Goal: Task Accomplishment & Management: Use online tool/utility

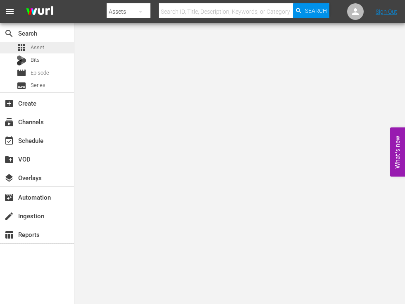
click at [39, 43] on span "Asset" at bounding box center [38, 47] width 14 height 8
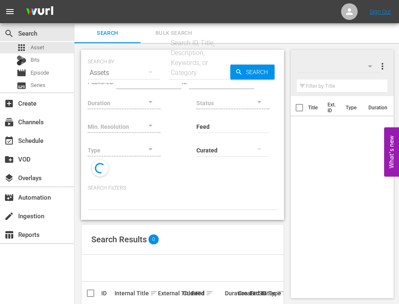
click at [206, 70] on input "text" at bounding box center [200, 73] width 62 height 20
paste input "283060"
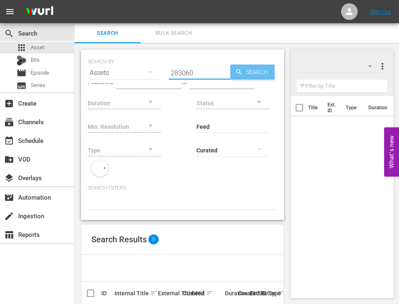
type input "283060"
click at [256, 70] on span "Search" at bounding box center [259, 72] width 32 height 15
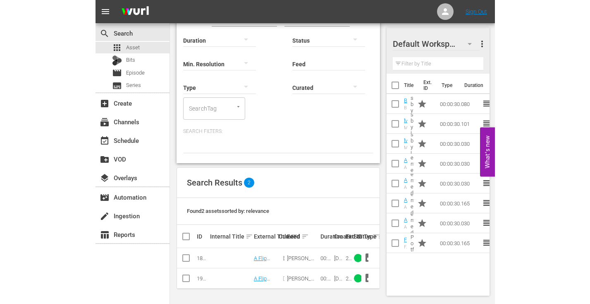
scroll to position [34, 0]
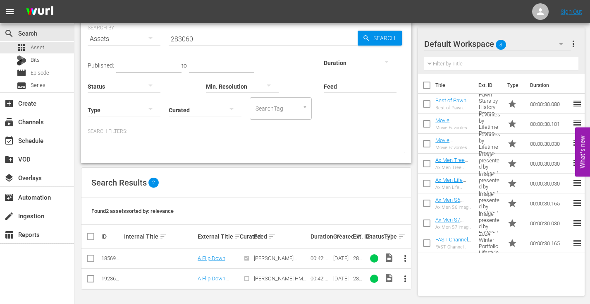
click at [341, 258] on div "07/02/25" at bounding box center [341, 258] width 17 height 6
click at [339, 276] on div "[DATE]" at bounding box center [341, 278] width 17 height 6
click at [340, 277] on div "[DATE]" at bounding box center [341, 278] width 17 height 6
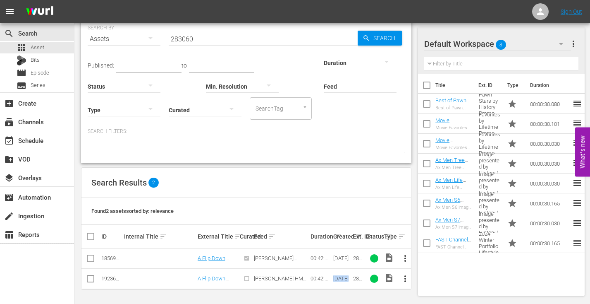
copy div "[DATE]"
click at [340, 257] on div "07/02/25" at bounding box center [341, 258] width 17 height 6
click at [216, 278] on link "A Flip Down Memory Lane" at bounding box center [214, 281] width 32 height 12
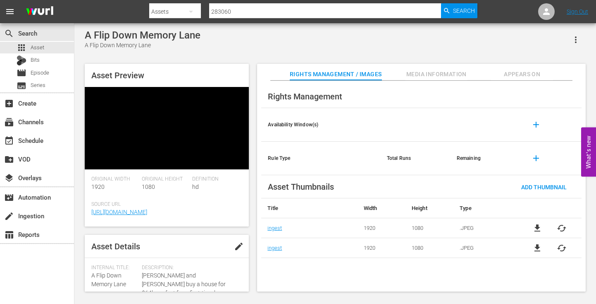
click at [405, 71] on span "Appears On" at bounding box center [522, 74] width 62 height 10
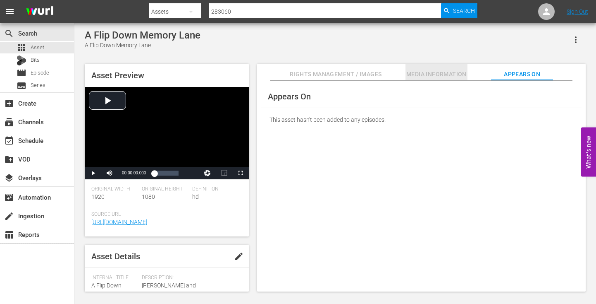
click at [405, 71] on span "Media Information" at bounding box center [437, 74] width 62 height 10
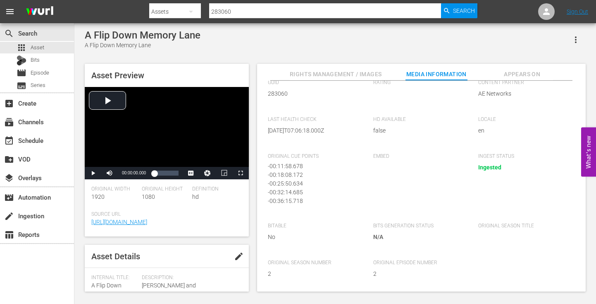
scroll to position [2, 0]
click at [405, 78] on span "Appears On" at bounding box center [522, 74] width 62 height 10
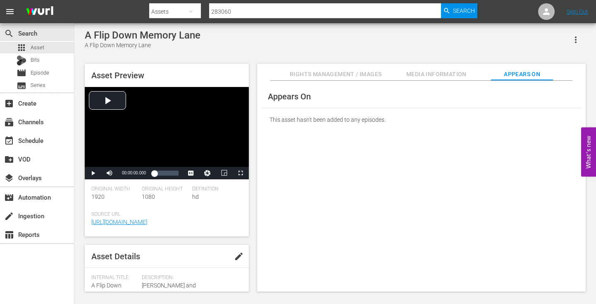
click at [371, 74] on span "Rights Management / Images" at bounding box center [336, 74] width 92 height 10
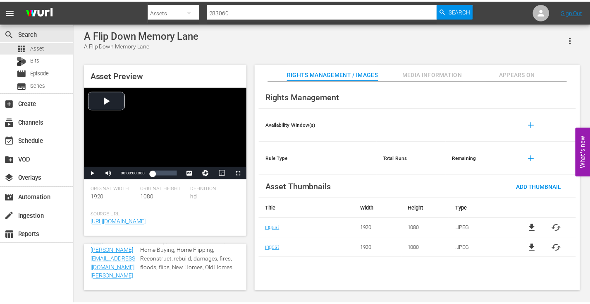
scroll to position [292, 0]
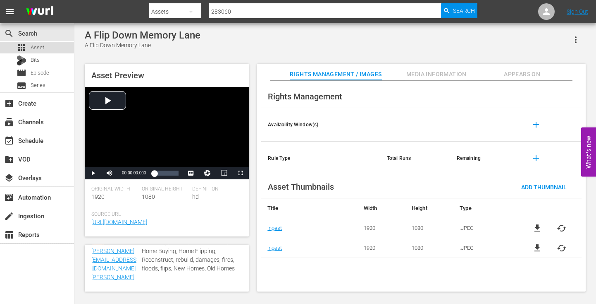
click at [37, 45] on span "Asset" at bounding box center [38, 47] width 14 height 8
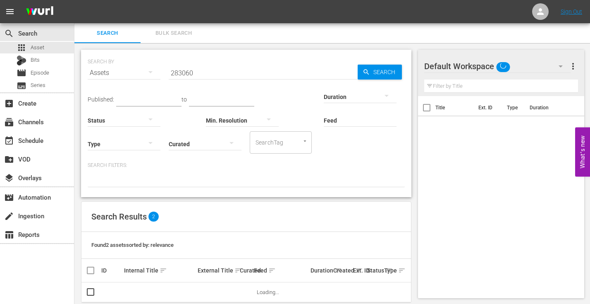
click at [225, 64] on input "283060" at bounding box center [263, 73] width 189 height 20
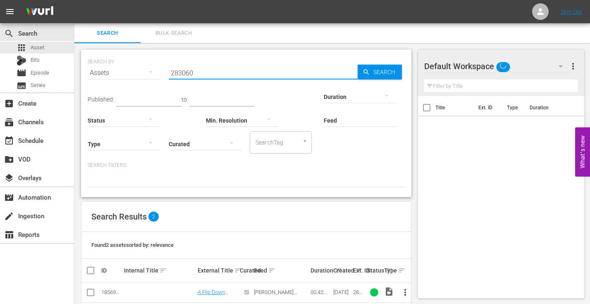
paste input "31542"
click at [379, 72] on span "Search" at bounding box center [386, 72] width 32 height 15
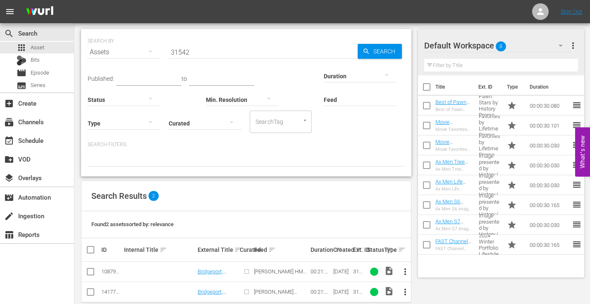
scroll to position [34, 0]
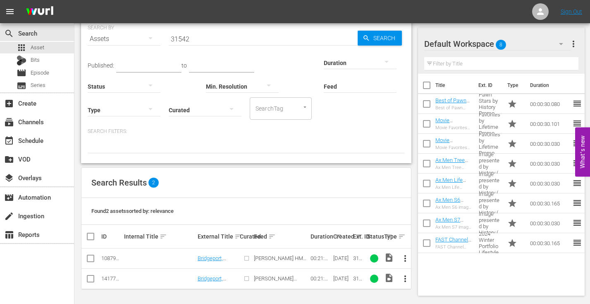
click at [338, 278] on div "04/03/24" at bounding box center [341, 278] width 17 height 6
click at [248, 36] on input "31542" at bounding box center [263, 39] width 189 height 20
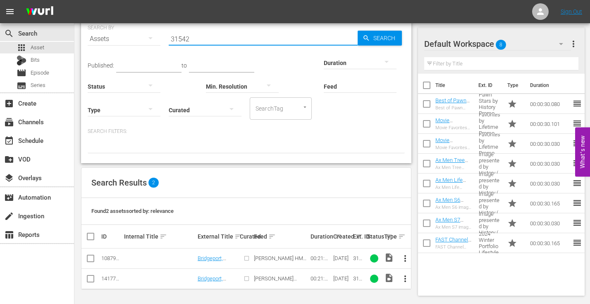
paste input "218058"
type input "218058"
click at [381, 40] on span "Search" at bounding box center [386, 38] width 32 height 15
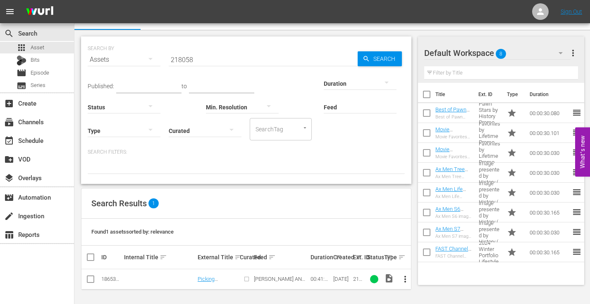
scroll to position [14, 0]
click at [223, 274] on td "Picking Henry Ford" at bounding box center [217, 278] width 43 height 20
click at [218, 276] on link "Picking Henry Ford" at bounding box center [218, 281] width 40 height 12
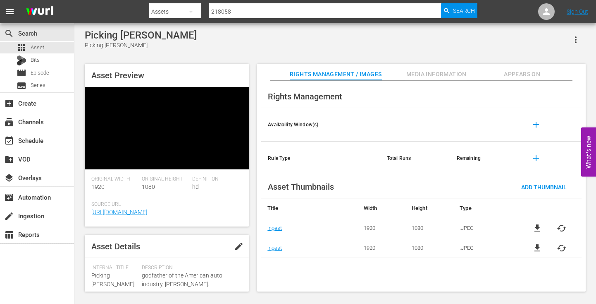
click at [405, 74] on span "Appears On" at bounding box center [522, 74] width 62 height 10
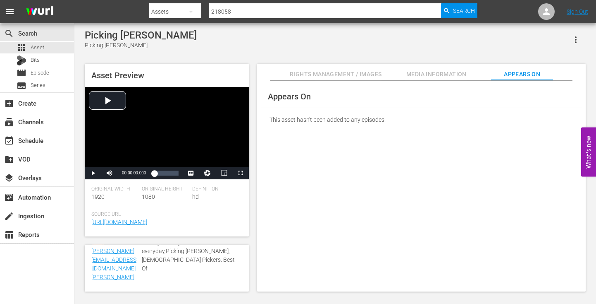
scroll to position [292, 0]
click at [29, 275] on div "search Search apps Asset Bits movie Episode subtitles Series add_box Create sub…" at bounding box center [37, 175] width 74 height 304
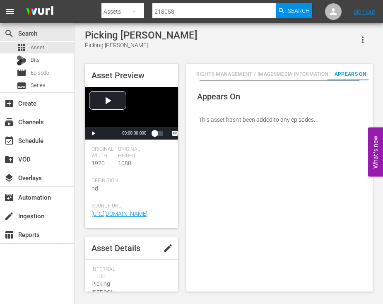
scroll to position [0, 12]
click at [209, 195] on div "Appears On This asset hasn't been added to any episodes." at bounding box center [279, 186] width 186 height 211
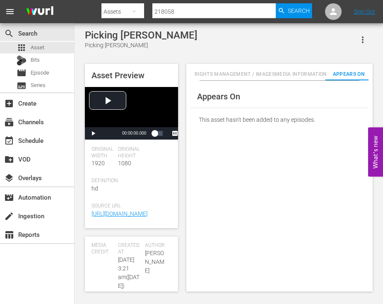
scroll to position [290, 0]
click at [299, 72] on span "Media Information" at bounding box center [301, 74] width 52 height 9
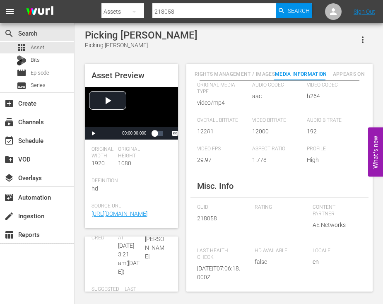
scroll to position [41, 0]
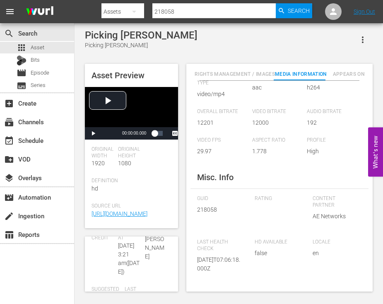
click at [206, 208] on span "218058" at bounding box center [219, 209] width 45 height 9
copy span "218058"
click at [349, 74] on span "Appears On" at bounding box center [348, 74] width 43 height 9
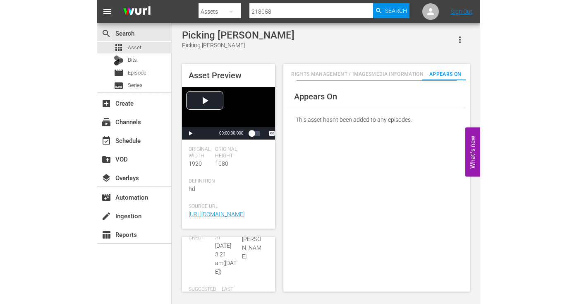
scroll to position [174, 0]
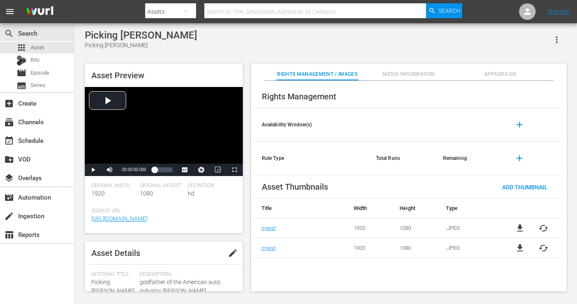
click at [506, 76] on span "Appears On" at bounding box center [500, 74] width 82 height 9
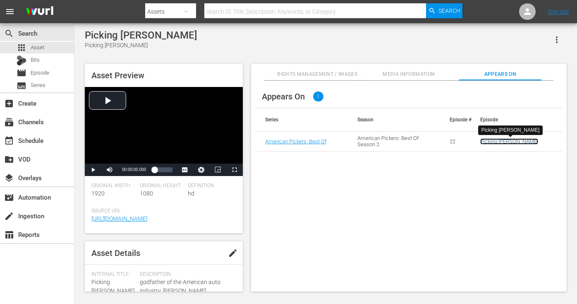
click at [499, 139] on link "Picking Henry Ford" at bounding box center [509, 141] width 58 height 6
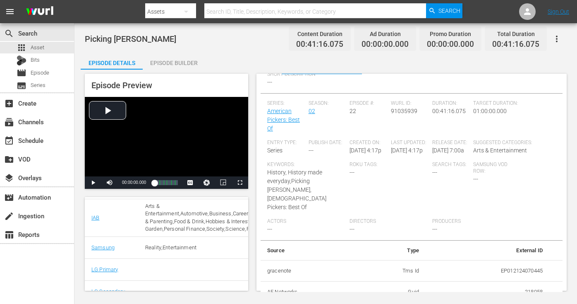
scroll to position [248, 0]
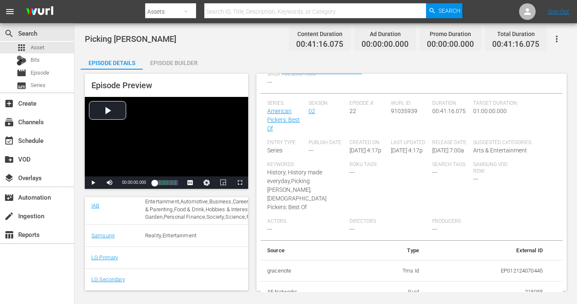
click at [558, 32] on button "button" at bounding box center [557, 39] width 20 height 20
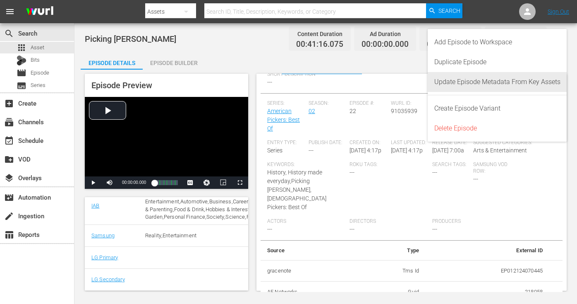
click at [474, 84] on div "Update Episode Metadata From Key Assets" at bounding box center [497, 82] width 126 height 20
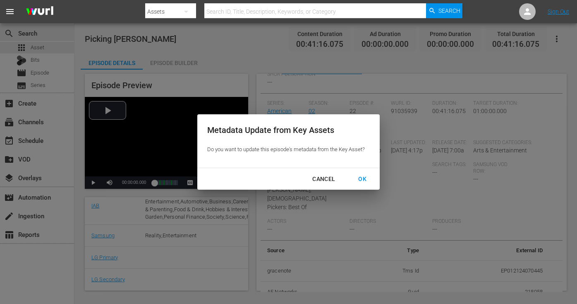
click at [357, 180] on div "OK" at bounding box center [363, 179] width 22 height 10
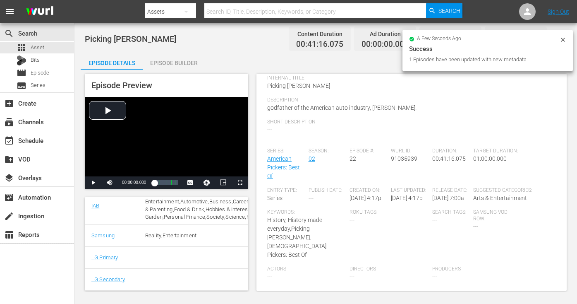
scroll to position [59, 0]
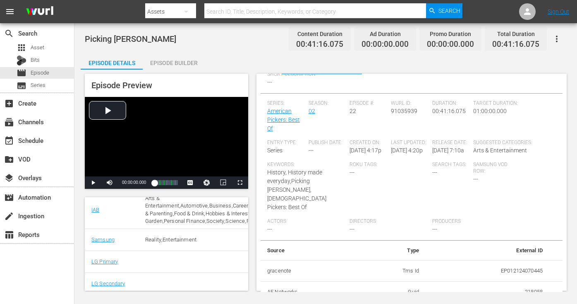
scroll to position [254, 0]
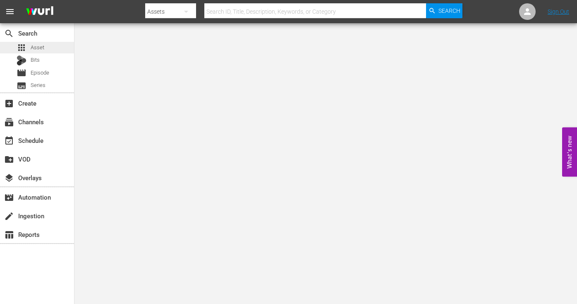
click at [36, 44] on span "Asset" at bounding box center [38, 47] width 14 height 8
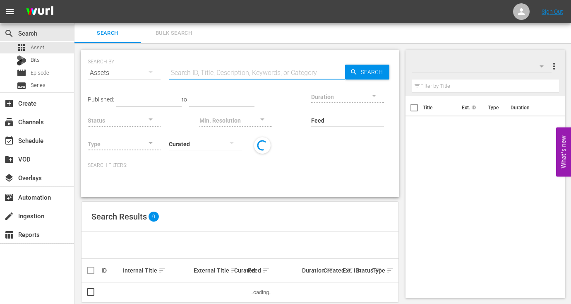
click at [212, 79] on div "Search ID, Title, Description, Keywords, or Category" at bounding box center [257, 73] width 176 height 20
paste input "274458"
type input "274458"
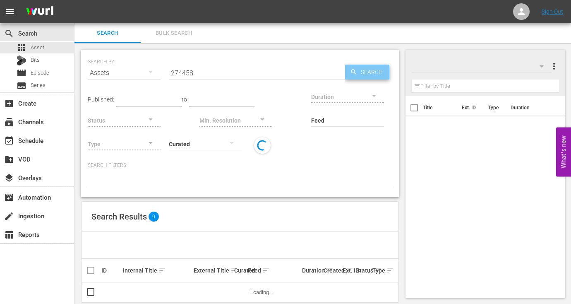
click at [362, 74] on span "Search" at bounding box center [373, 72] width 32 height 15
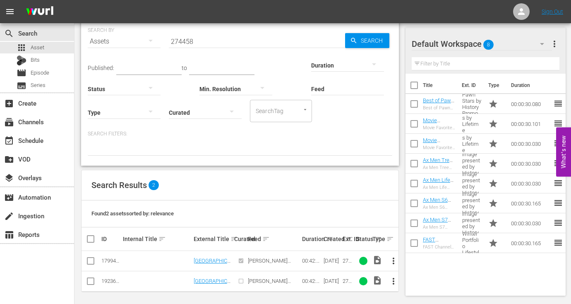
scroll to position [34, 0]
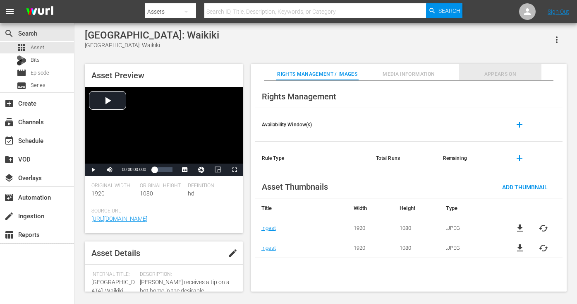
click at [493, 72] on span "Appears On" at bounding box center [500, 74] width 82 height 9
click at [505, 75] on span "Appears On" at bounding box center [500, 74] width 82 height 9
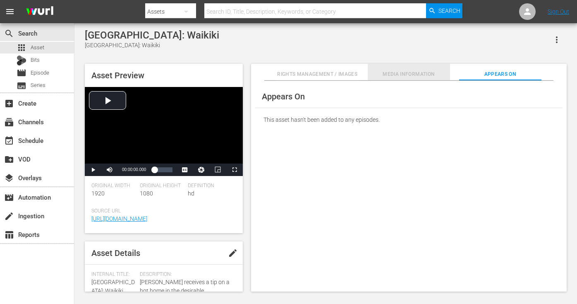
click at [425, 71] on span "Media Information" at bounding box center [409, 74] width 82 height 9
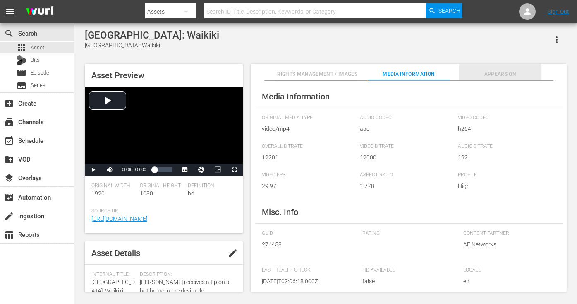
click at [497, 71] on span "Appears On" at bounding box center [500, 74] width 82 height 9
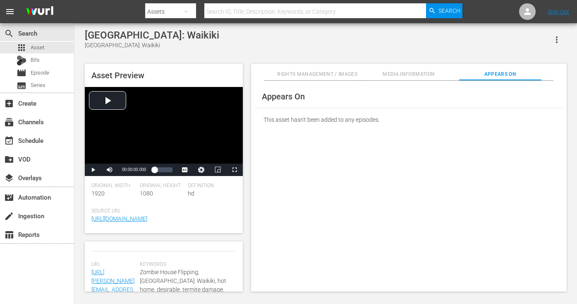
scroll to position [297, 0]
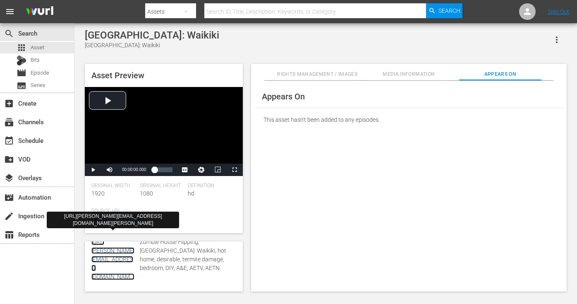
click at [123, 268] on link "http://Wurl:in4Wurl@link.theplatform.com/s/xc6n8B/WUs_96JVSD9k/file.mp4?feed=WU…" at bounding box center [112, 263] width 43 height 50
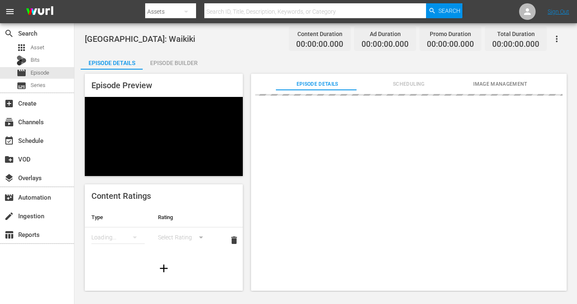
click at [409, 77] on button "Scheduling" at bounding box center [409, 82] width 82 height 17
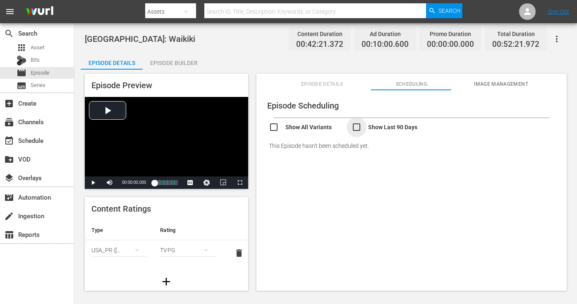
click at [377, 128] on input "checkbox" at bounding box center [393, 128] width 83 height 12
checkbox input "true"
click at [321, 126] on input "checkbox" at bounding box center [310, 130] width 83 height 12
checkbox input "true"
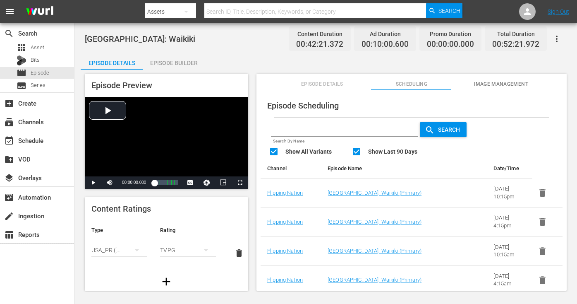
click at [321, 82] on span "Episode Details" at bounding box center [322, 84] width 81 height 9
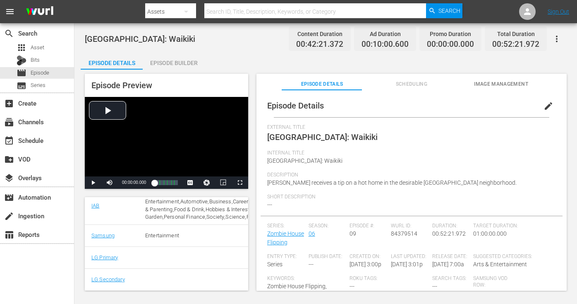
click at [556, 38] on icon "button" at bounding box center [557, 39] width 2 height 7
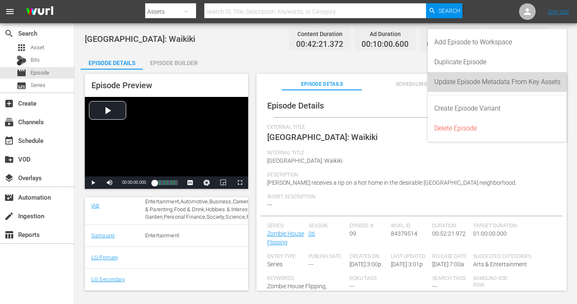
click at [465, 82] on div "Update Episode Metadata From Key Assets" at bounding box center [497, 82] width 126 height 20
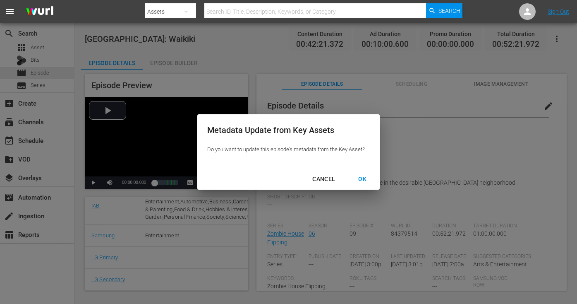
click at [365, 175] on div "OK" at bounding box center [363, 179] width 22 height 10
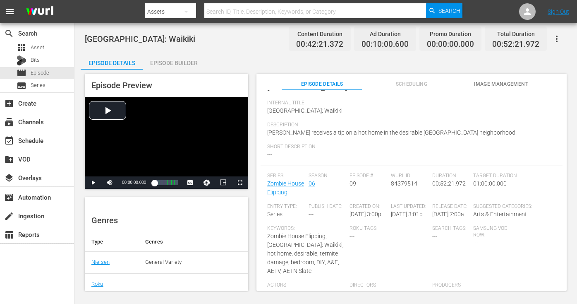
scroll to position [16, 0]
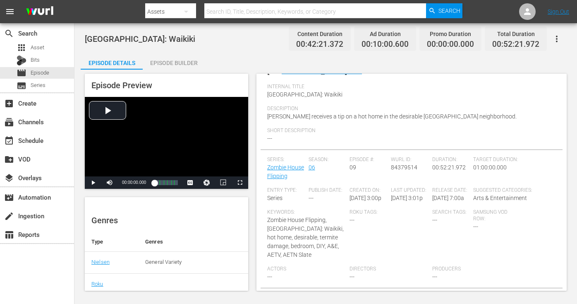
click at [571, 268] on div "[GEOGRAPHIC_DATA]: Waikiki Content Duration 00:42:21.372 Ad Duration 00:10:00.6…" at bounding box center [325, 157] width 503 height 268
drag, startPoint x: 505, startPoint y: 299, endPoint x: 506, endPoint y: 259, distance: 40.1
click at [506, 259] on body "menu Search By Assets Search ID, Title, Description, Keywords, or Category Sear…" at bounding box center [288, 152] width 577 height 304
click at [473, 231] on div "Samsung VOD Row: ---" at bounding box center [493, 237] width 41 height 57
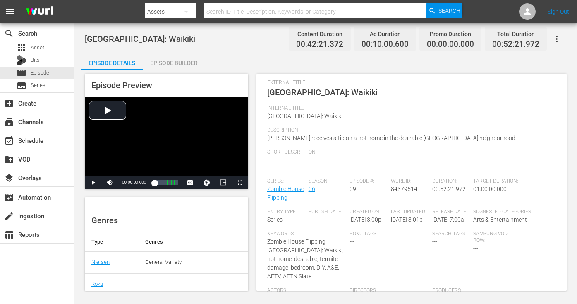
scroll to position [0, 0]
